Goal: Task Accomplishment & Management: Use online tool/utility

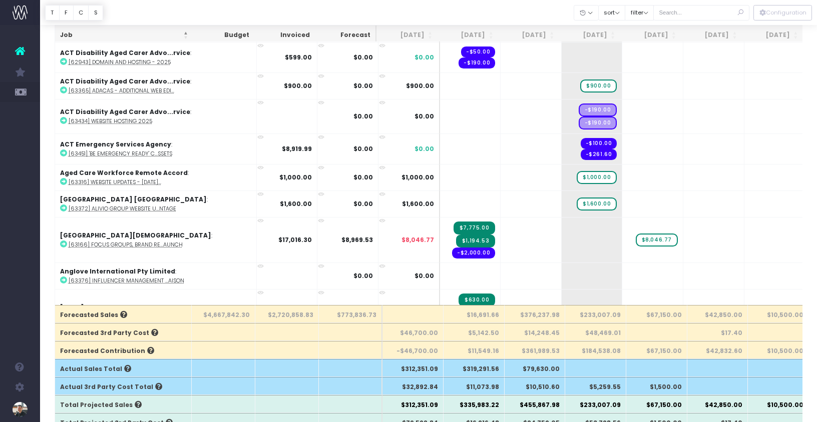
scroll to position [2096, 0]
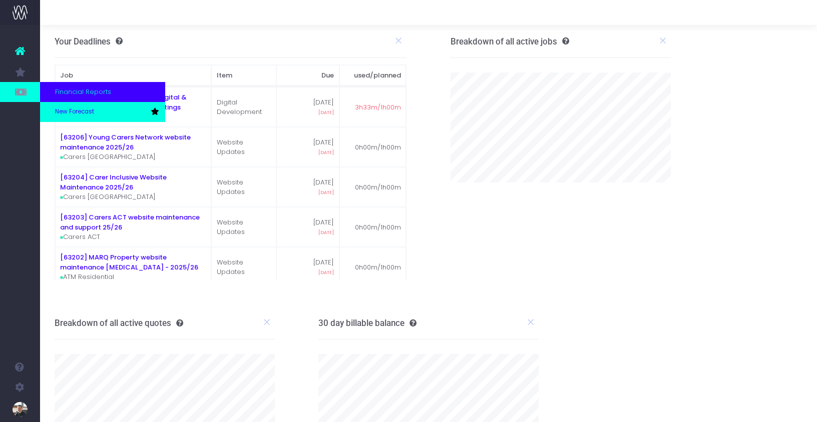
click at [85, 111] on span "New Forecast" at bounding box center [74, 112] width 39 height 9
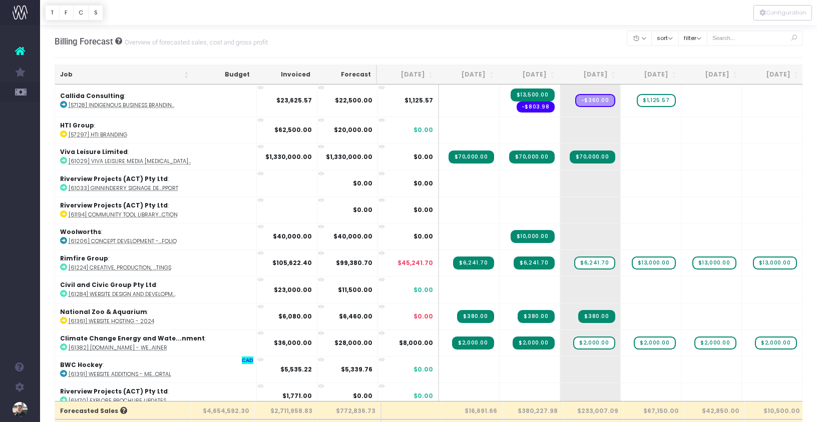
click at [66, 73] on th "Job" at bounding box center [124, 75] width 139 height 20
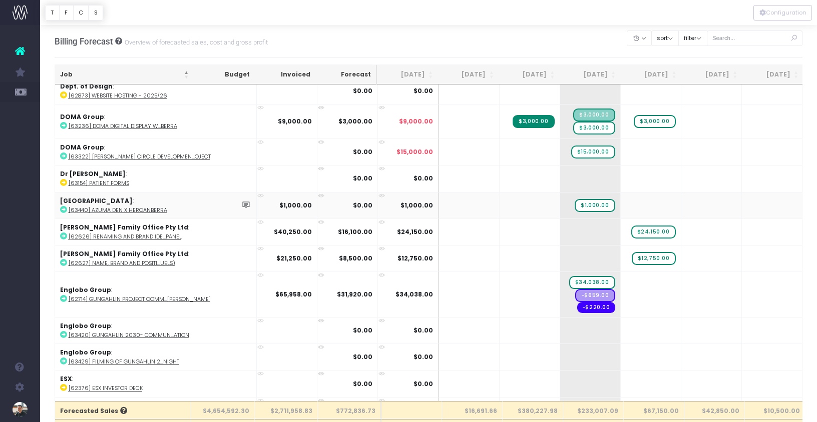
scroll to position [2388, 0]
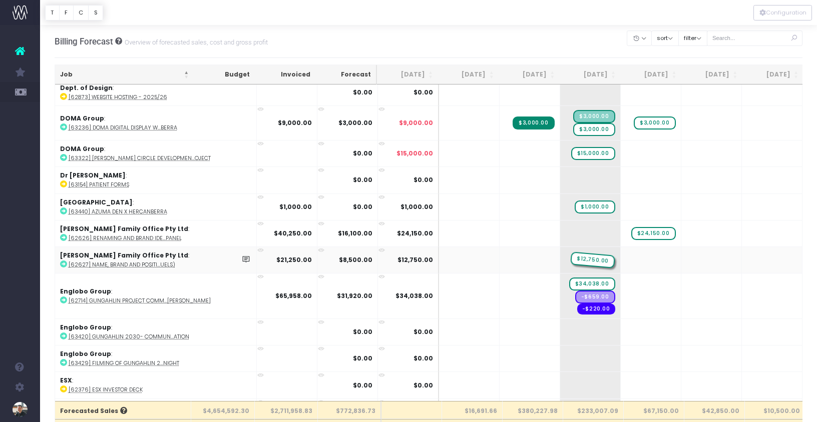
drag, startPoint x: 606, startPoint y: 256, endPoint x: 544, endPoint y: 255, distance: 62.6
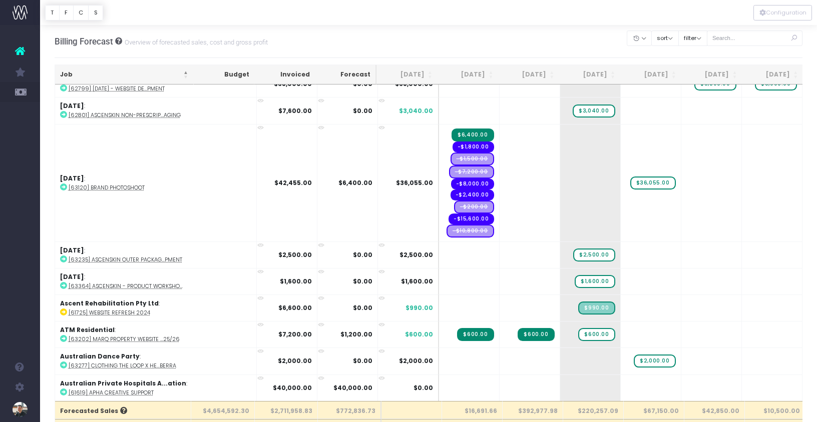
scroll to position [0, 0]
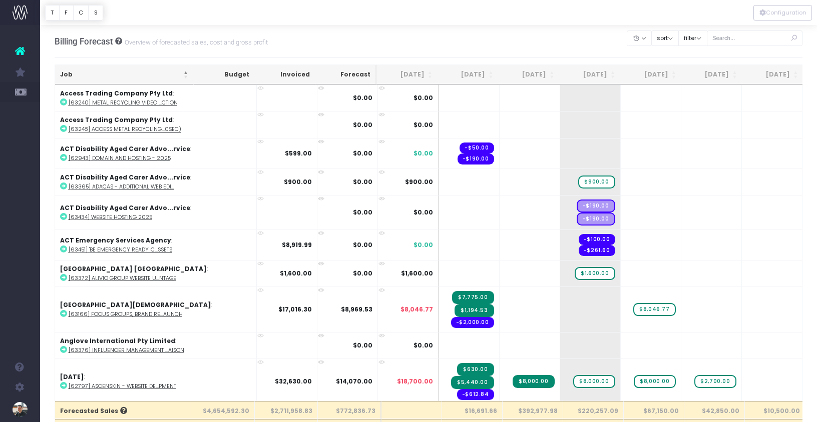
click at [472, 78] on th "[DATE]" at bounding box center [468, 75] width 61 height 20
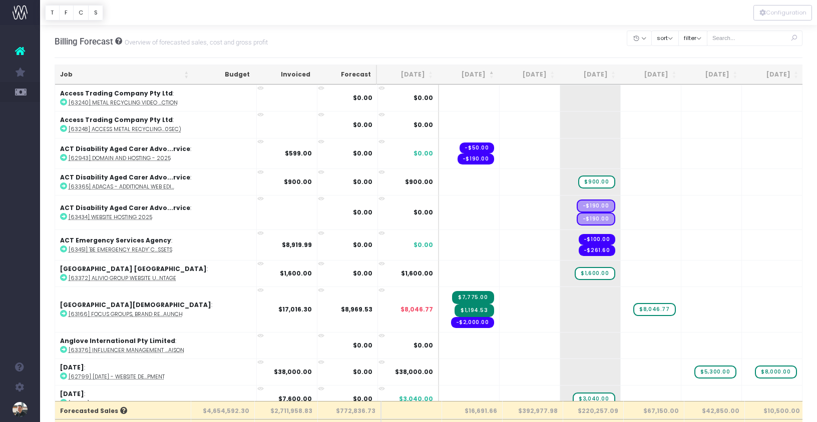
click at [475, 76] on th "[DATE]" at bounding box center [468, 75] width 61 height 20
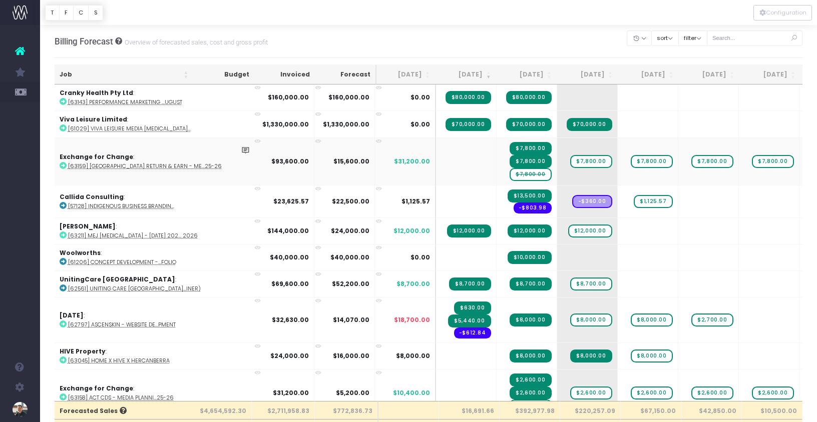
scroll to position [0, 4]
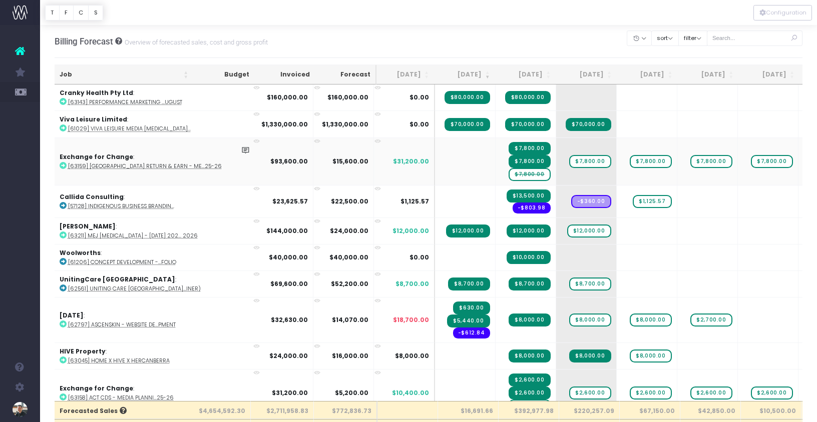
click at [509, 174] on span "$7,800.00" at bounding box center [530, 174] width 42 height 13
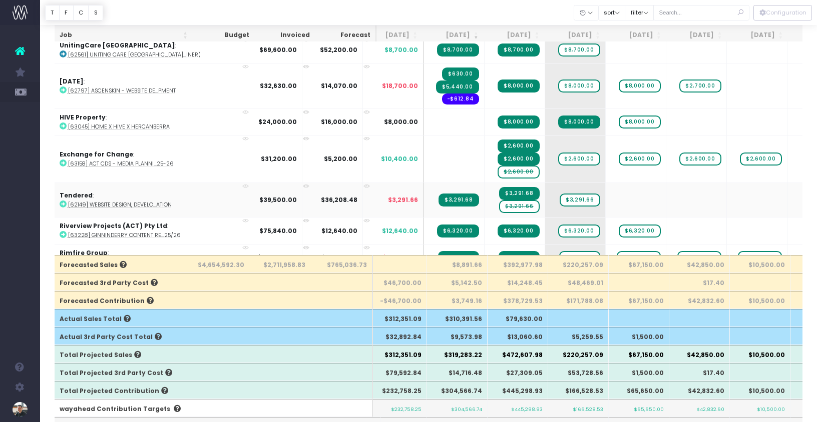
scroll to position [0, 0]
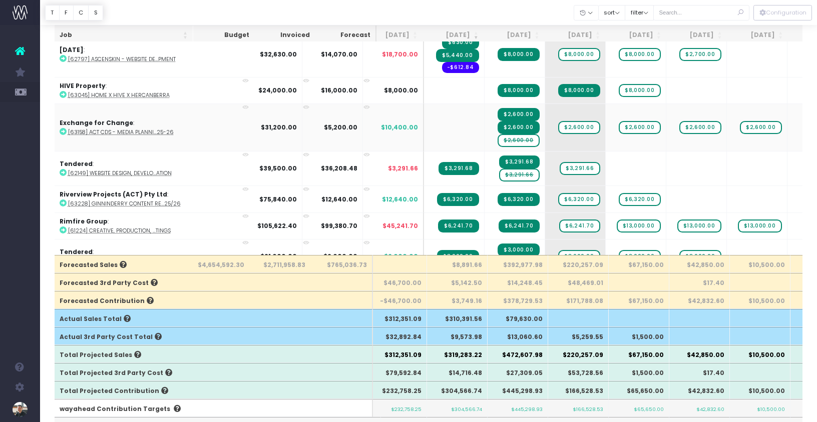
click at [498, 141] on span "$2,600.00" at bounding box center [519, 140] width 42 height 13
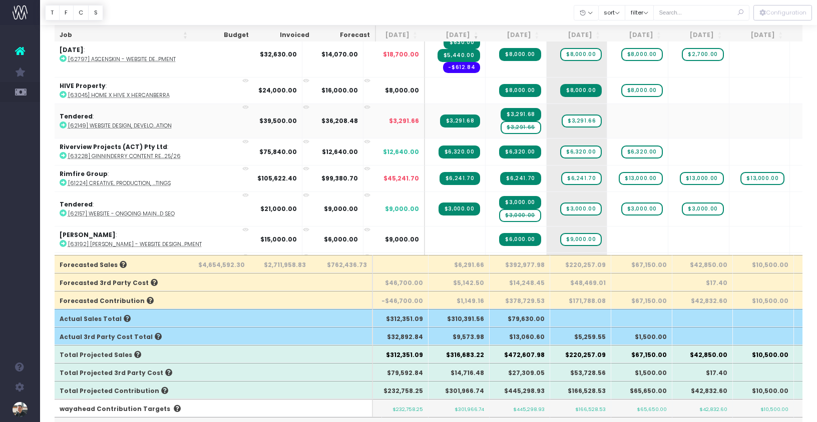
click at [501, 129] on span "$3,291.66" at bounding box center [521, 127] width 40 height 13
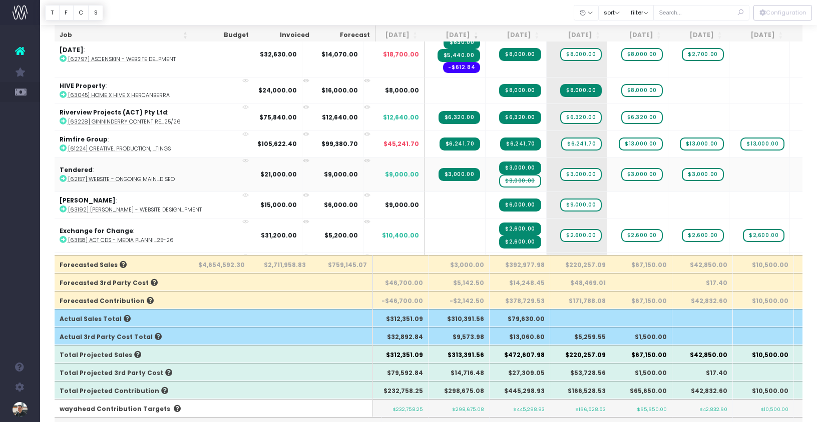
click at [499, 181] on span "$3,000.00" at bounding box center [520, 181] width 42 height 13
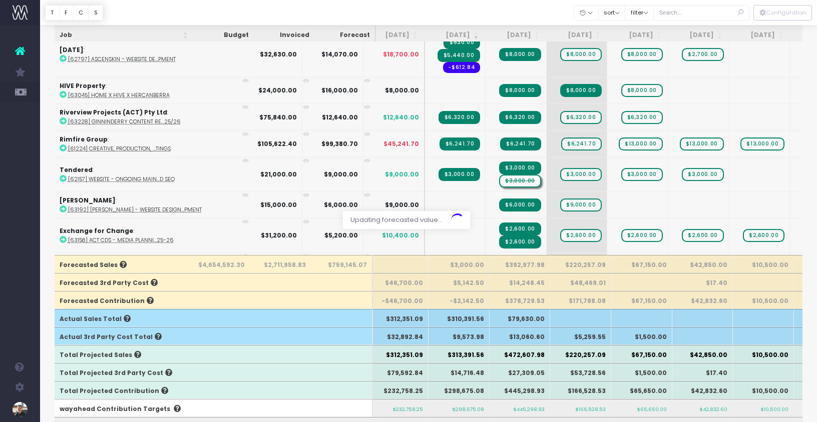
click at [463, 180] on div at bounding box center [408, 211] width 817 height 422
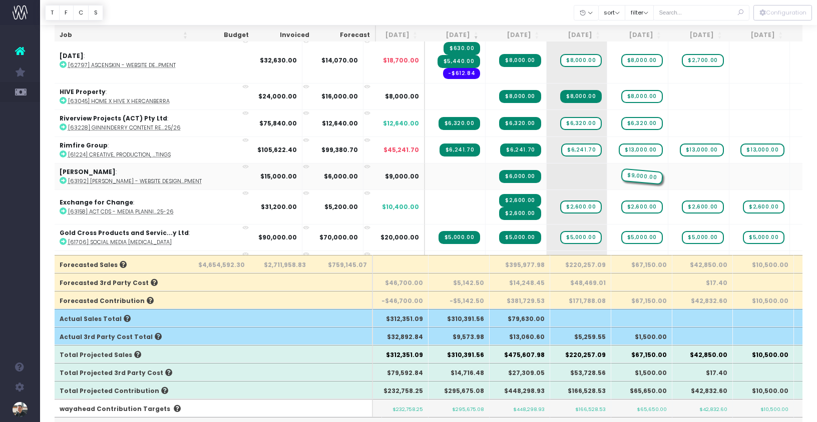
drag, startPoint x: 547, startPoint y: 175, endPoint x: 572, endPoint y: 174, distance: 25.1
